Goal: Task Accomplishment & Management: Use online tool/utility

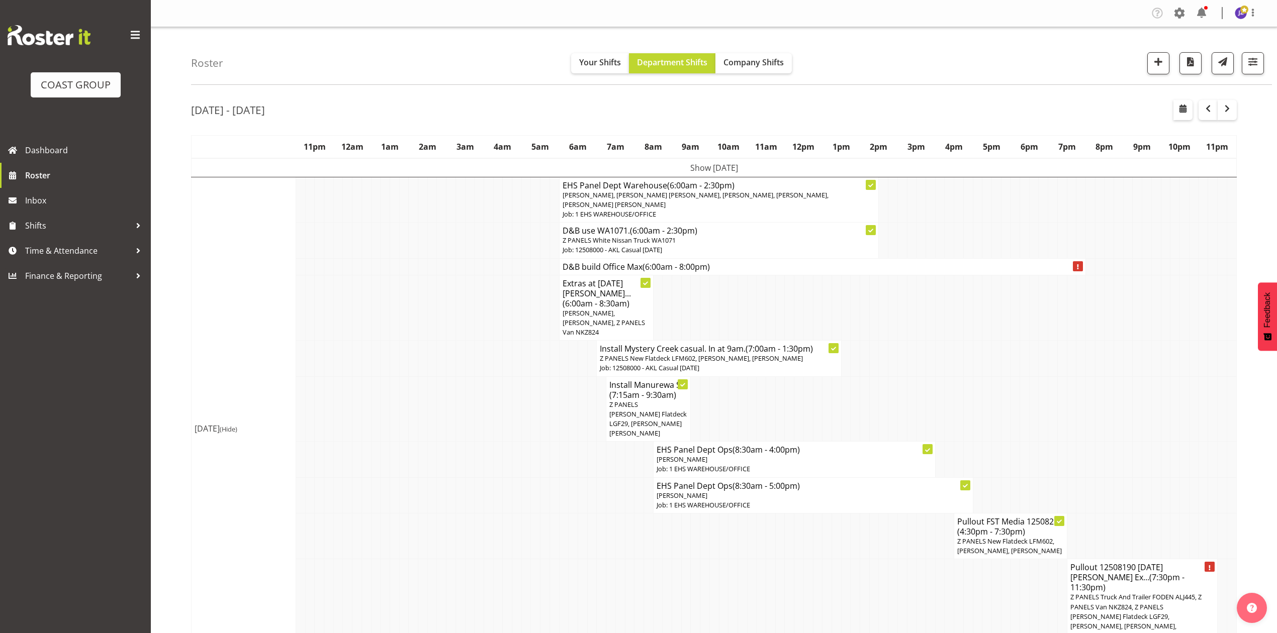
scroll to position [1208, 0]
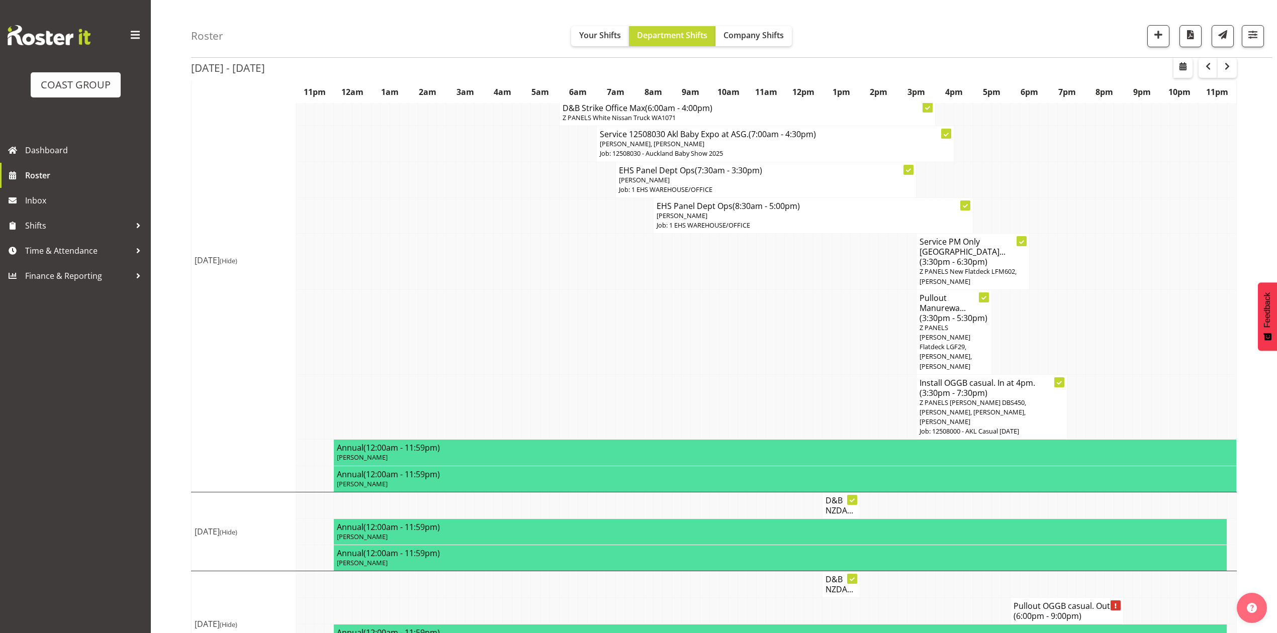
click at [785, 375] on td at bounding box center [790, 407] width 10 height 65
click at [791, 301] on td at bounding box center [790, 332] width 10 height 85
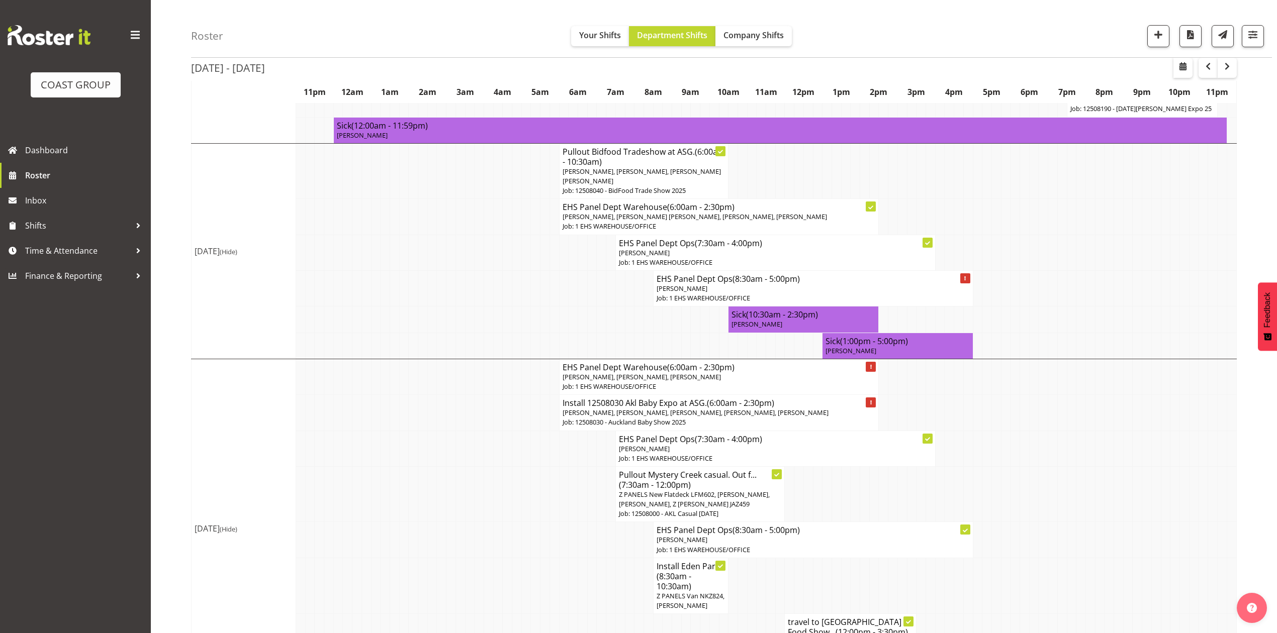
scroll to position [403, 0]
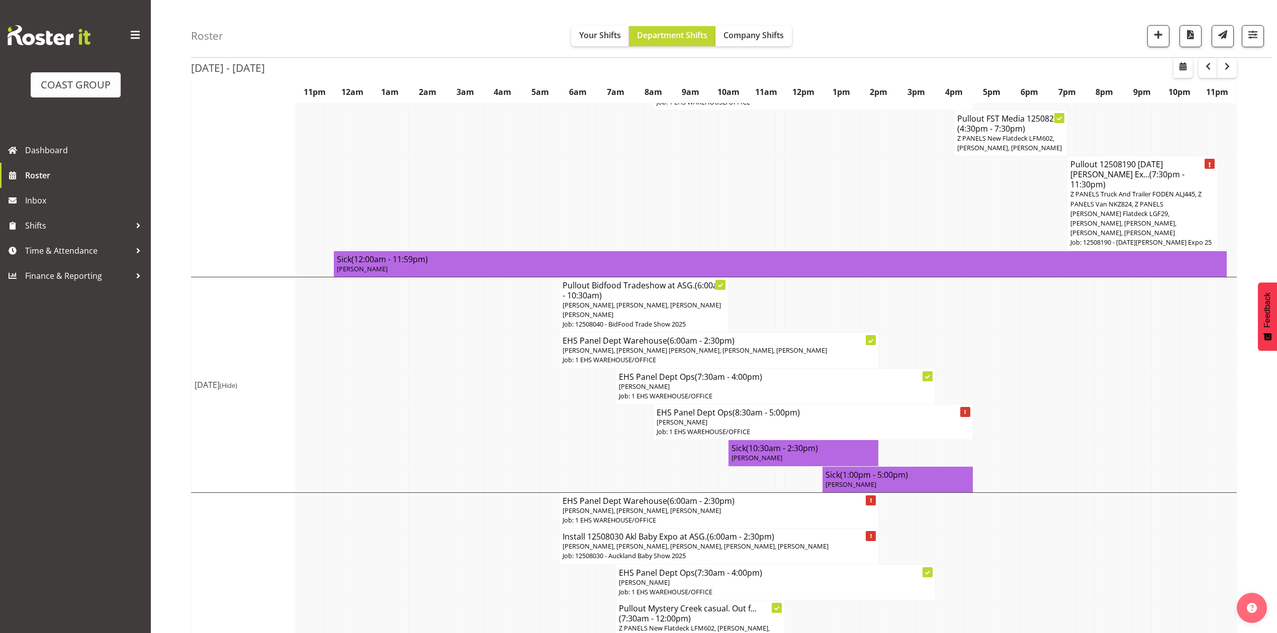
click at [639, 440] on td at bounding box center [639, 453] width 10 height 26
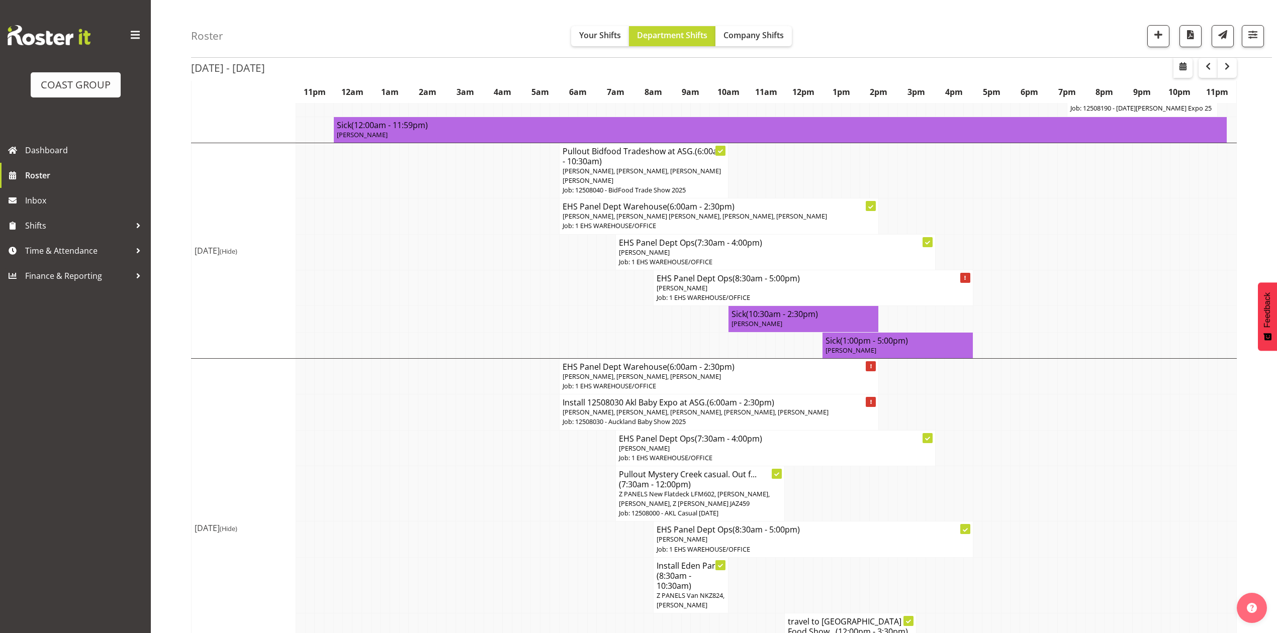
scroll to position [604, 0]
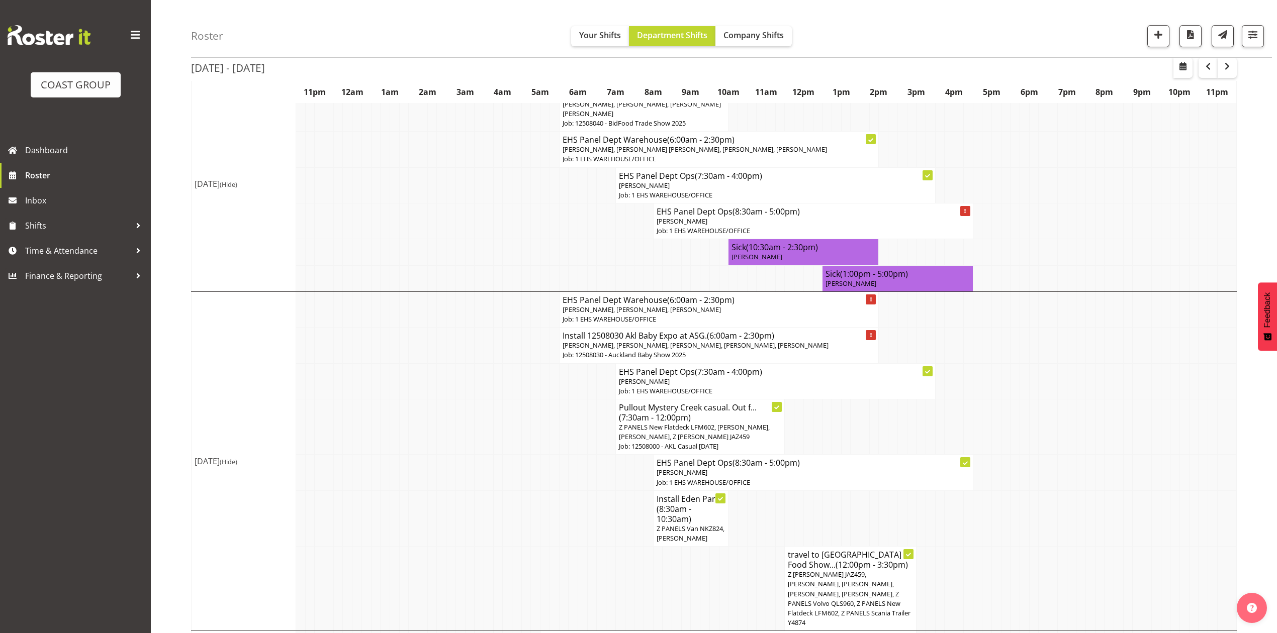
click at [600, 455] on td at bounding box center [602, 473] width 10 height 36
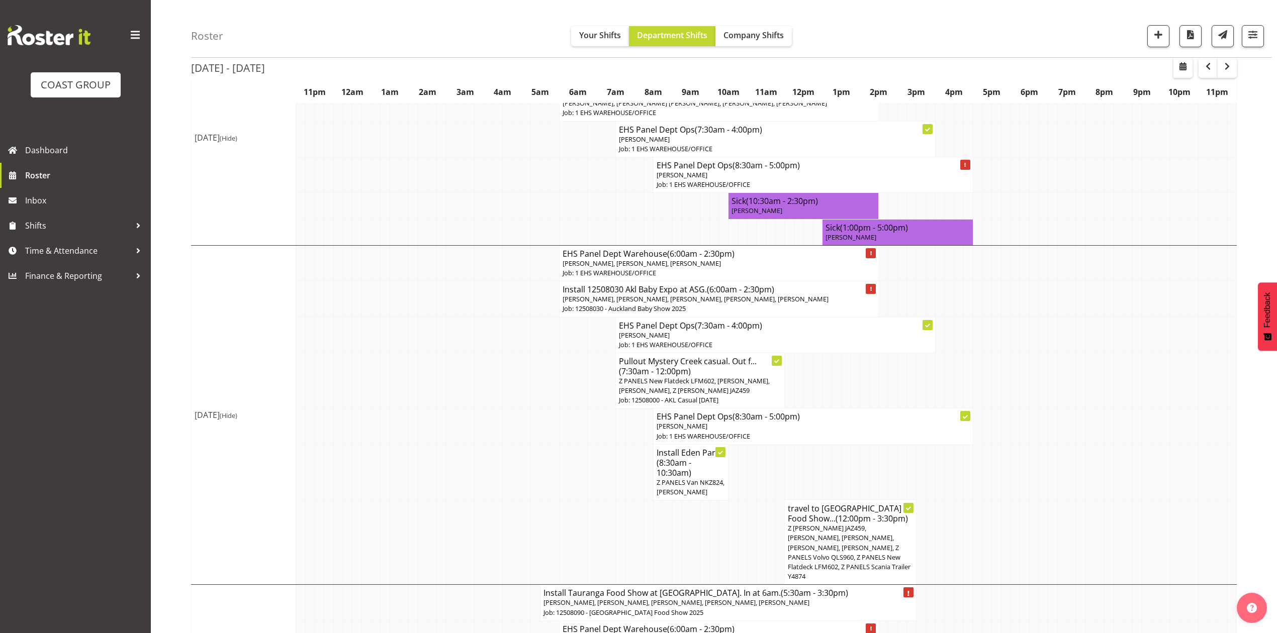
scroll to position [672, 0]
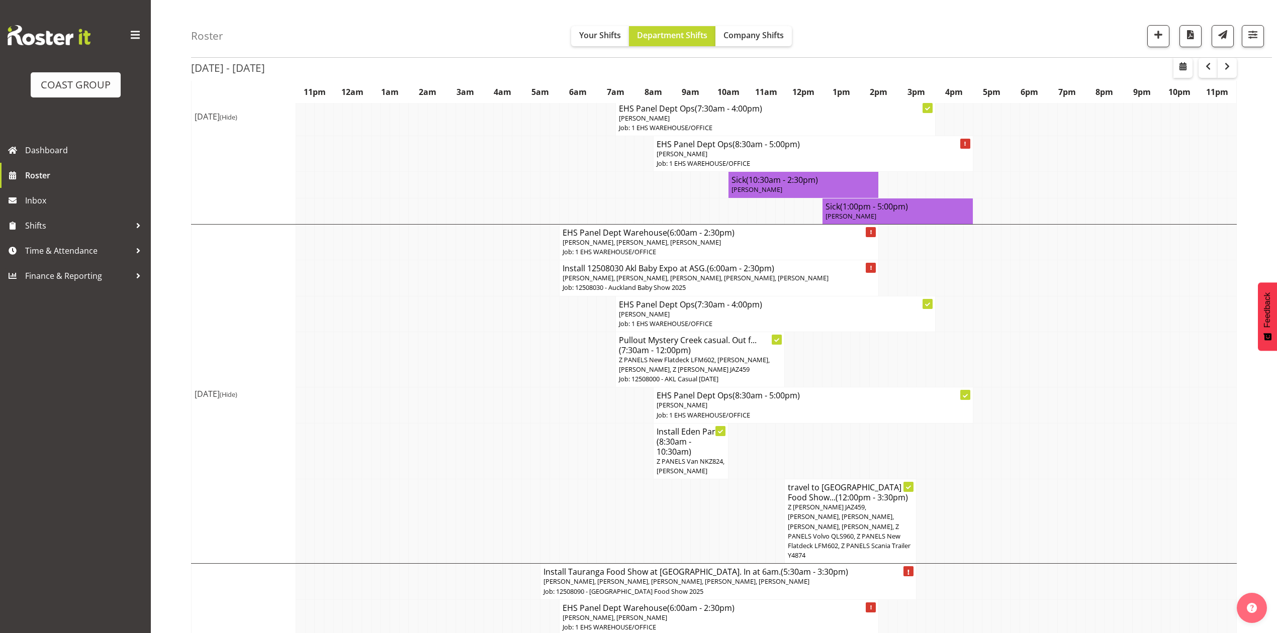
click at [630, 319] on p "Job: 1 EHS WAREHOUSE/OFFICE" at bounding box center [775, 324] width 313 height 10
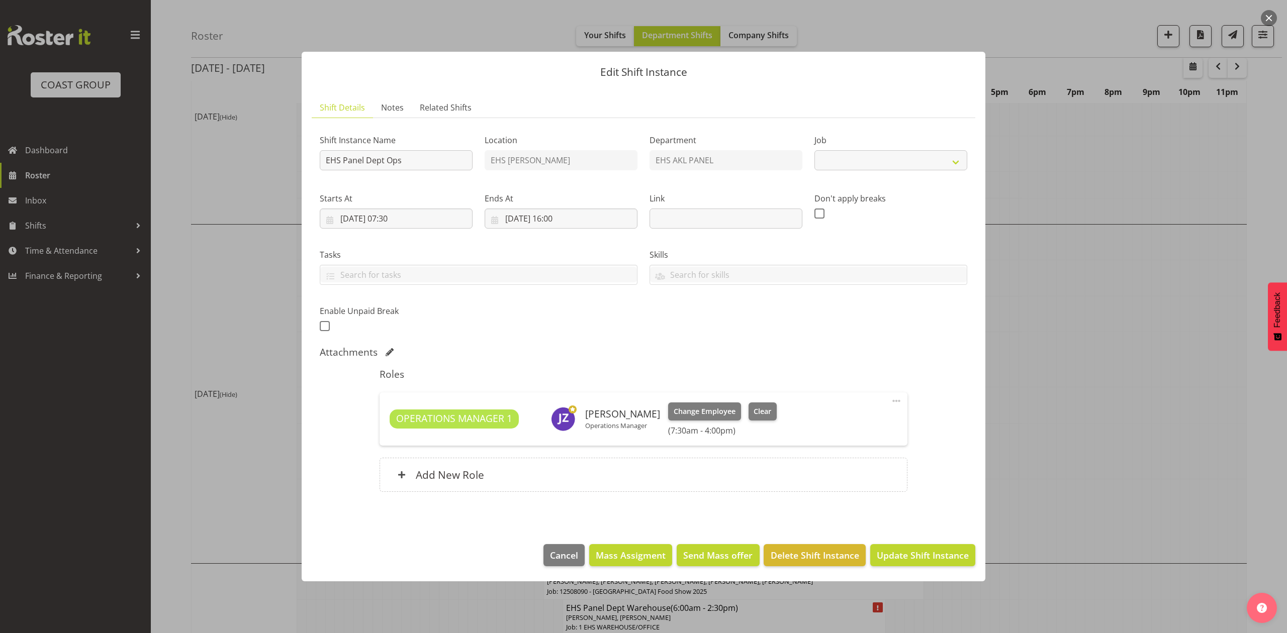
select select "69"
click at [1101, 320] on div at bounding box center [643, 316] width 1287 height 633
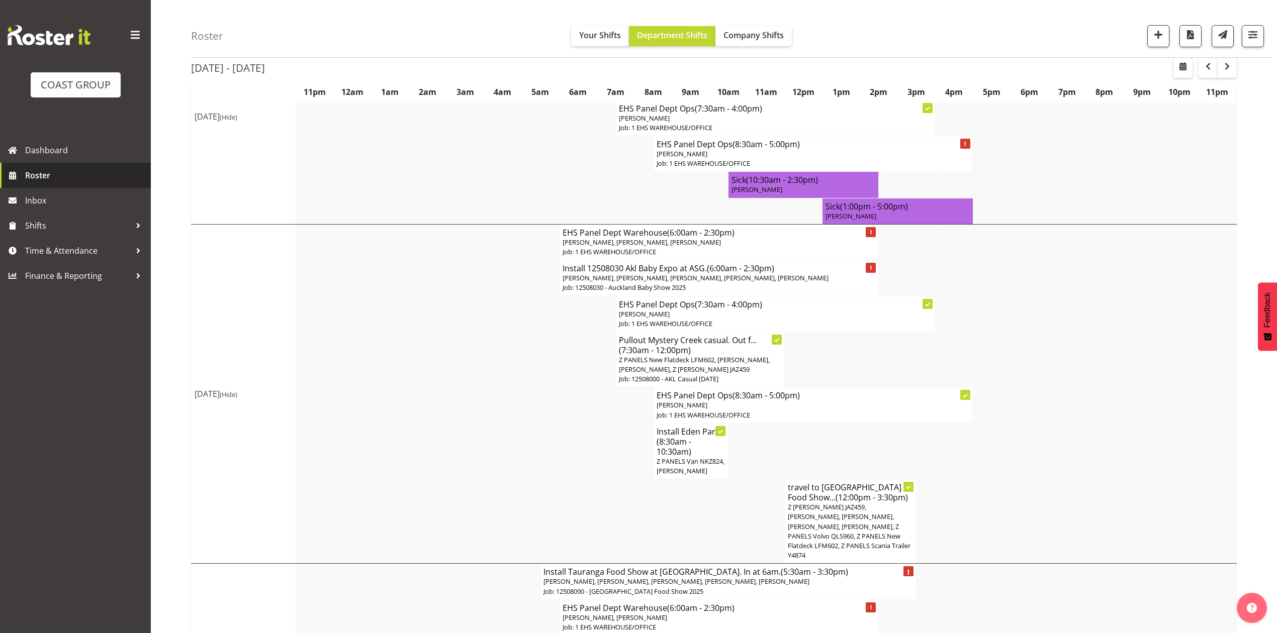
click at [66, 173] on span "Roster" at bounding box center [85, 175] width 121 height 15
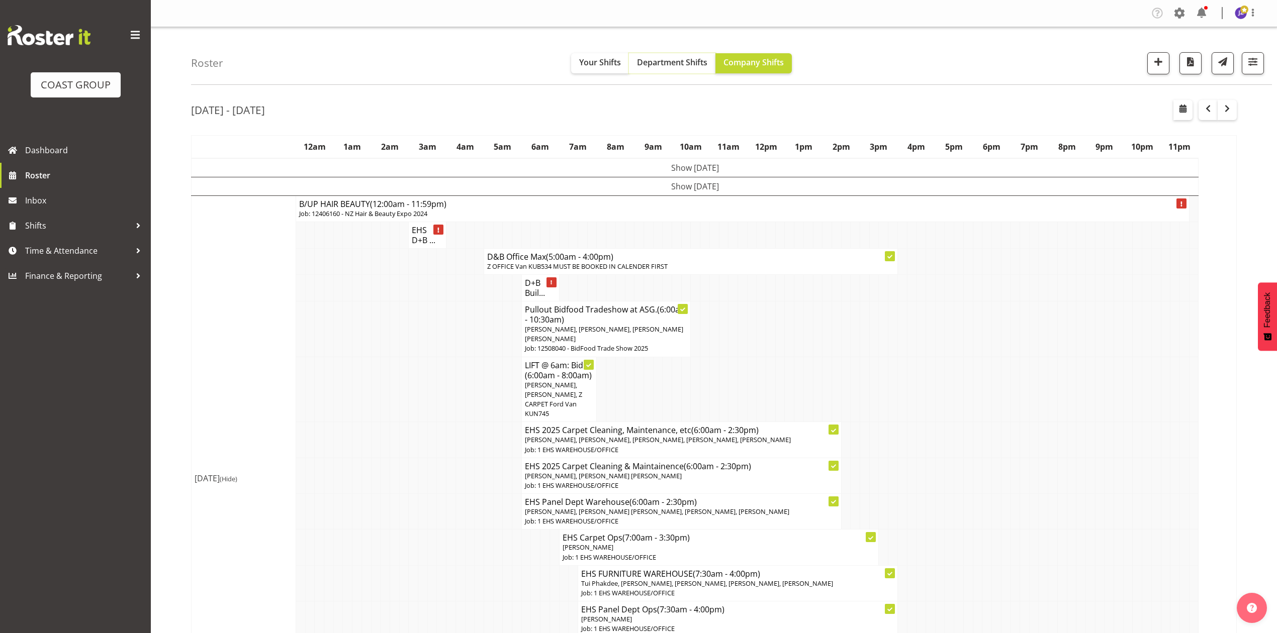
click at [674, 67] on span "Department Shifts" at bounding box center [672, 62] width 70 height 11
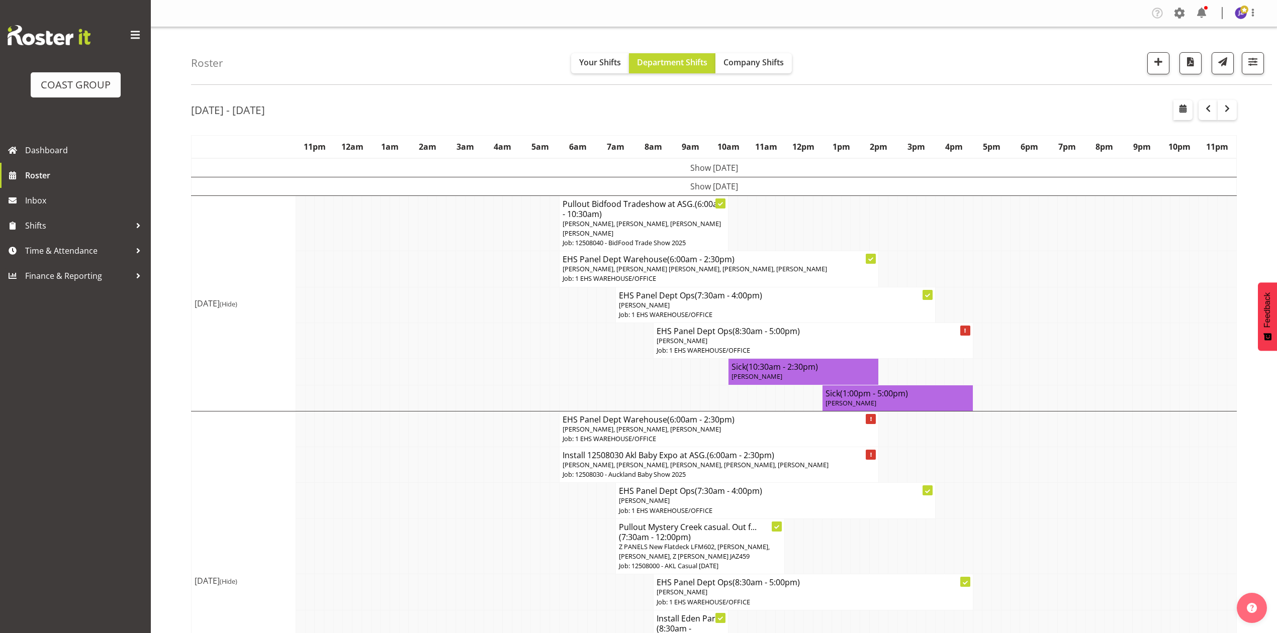
click at [1051, 371] on td at bounding box center [1053, 372] width 10 height 26
click at [1040, 365] on td at bounding box center [1044, 372] width 10 height 26
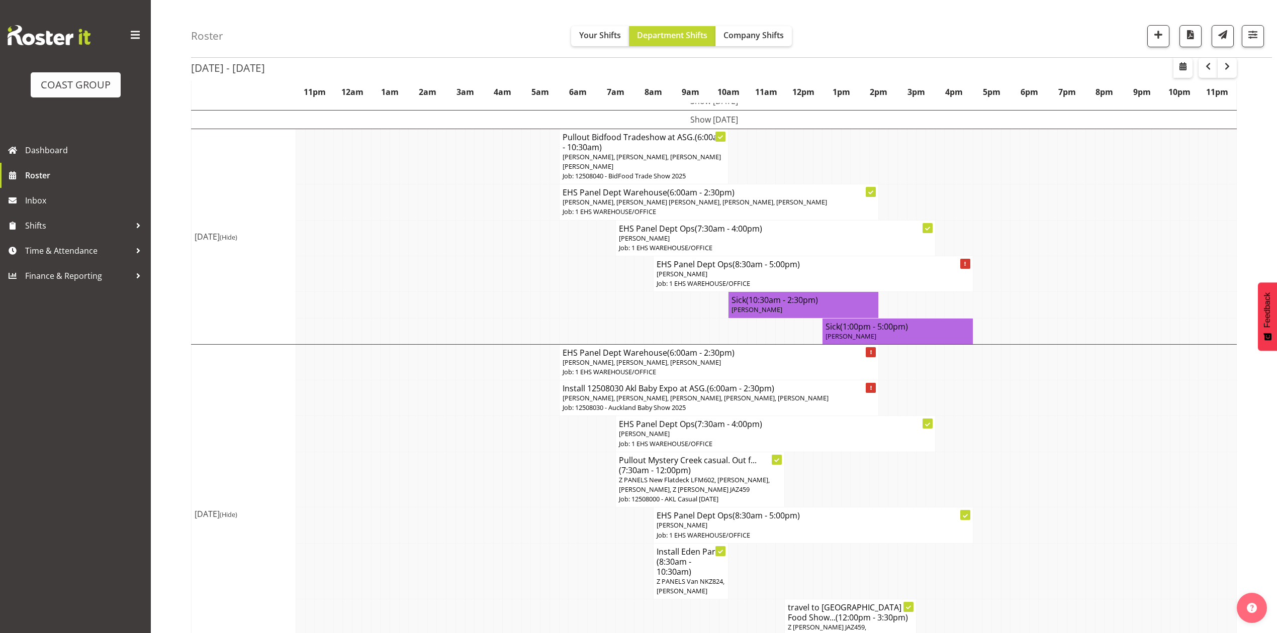
click at [1065, 497] on td at bounding box center [1062, 480] width 10 height 56
drag, startPoint x: 427, startPoint y: 554, endPoint x: 447, endPoint y: 552, distance: 20.2
click at [930, 505] on td at bounding box center [931, 480] width 10 height 56
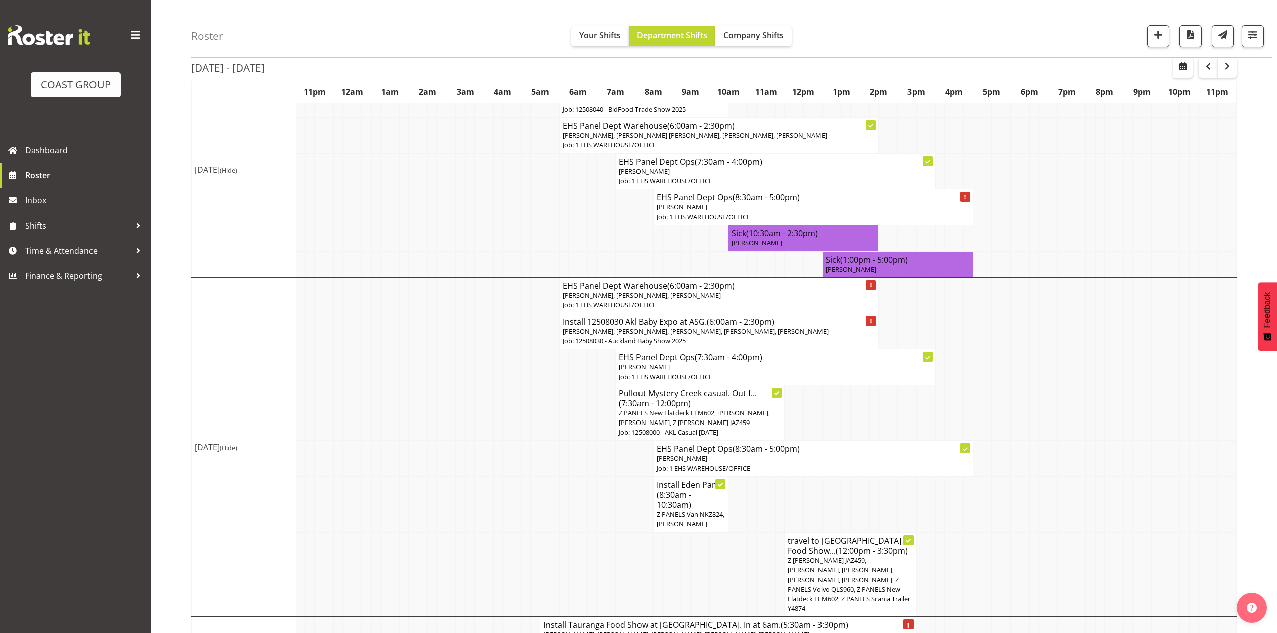
click at [1006, 405] on td at bounding box center [1006, 413] width 10 height 56
click at [881, 556] on h4 "travel to [GEOGRAPHIC_DATA] Food Show... (12:00pm - 3:30pm)" at bounding box center [850, 546] width 125 height 20
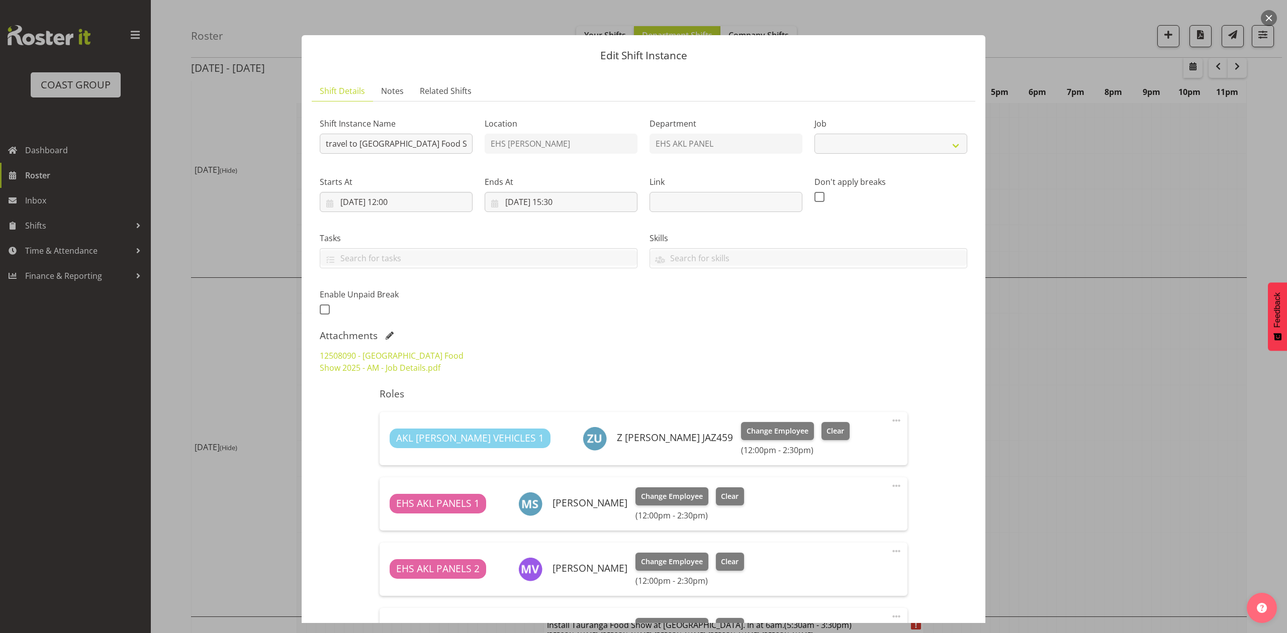
select select "9296"
click at [1156, 385] on div at bounding box center [643, 316] width 1287 height 633
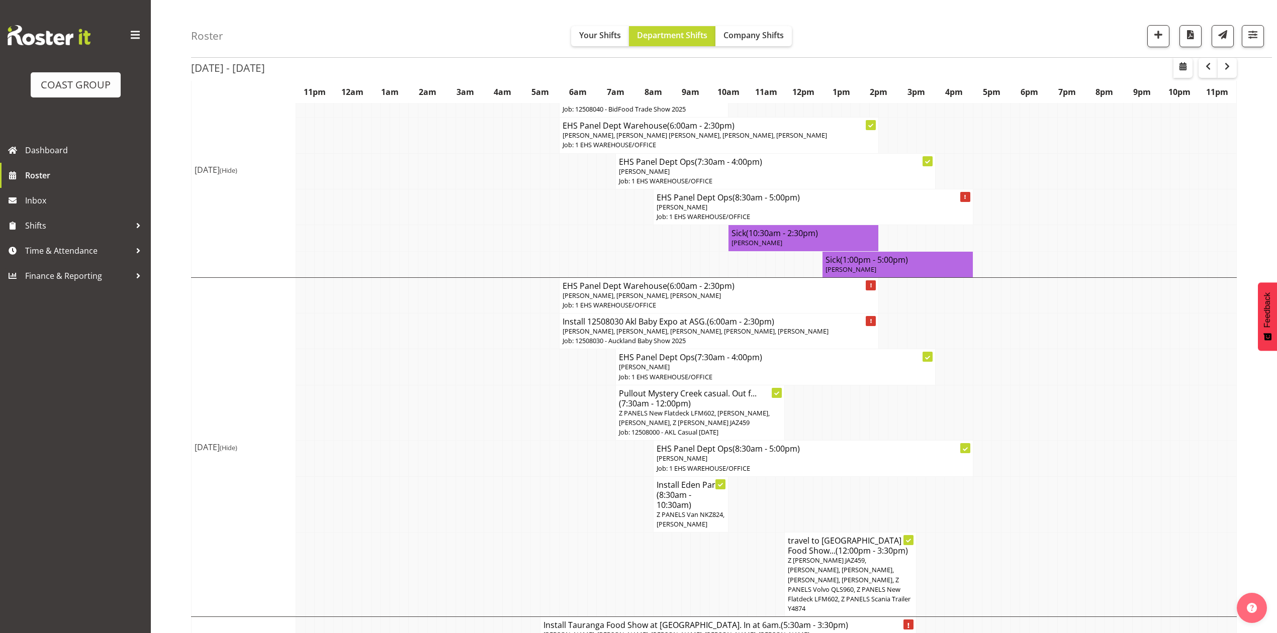
click at [1020, 421] on td at bounding box center [1025, 413] width 10 height 56
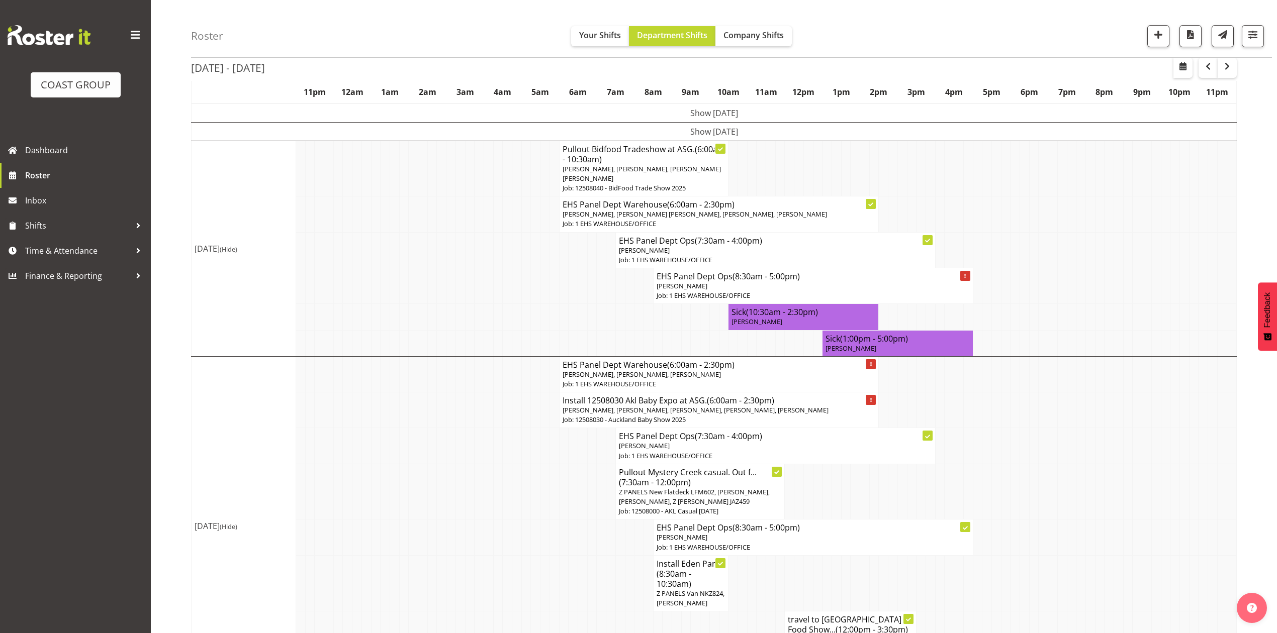
scroll to position [67, 0]
